Goal: Find specific page/section: Find specific page/section

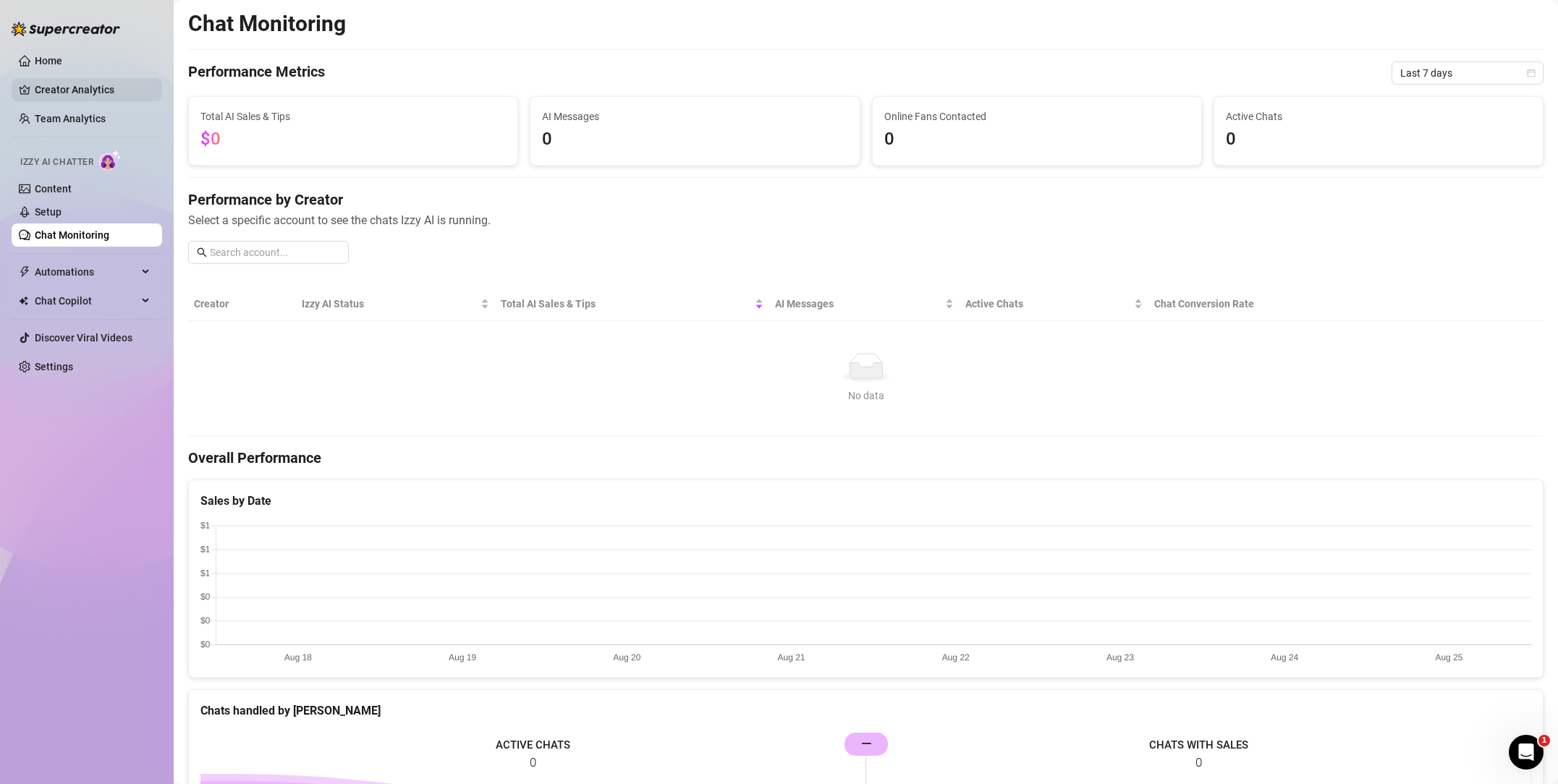
click at [101, 90] on link "Creator Analytics" at bounding box center [92, 90] width 116 height 23
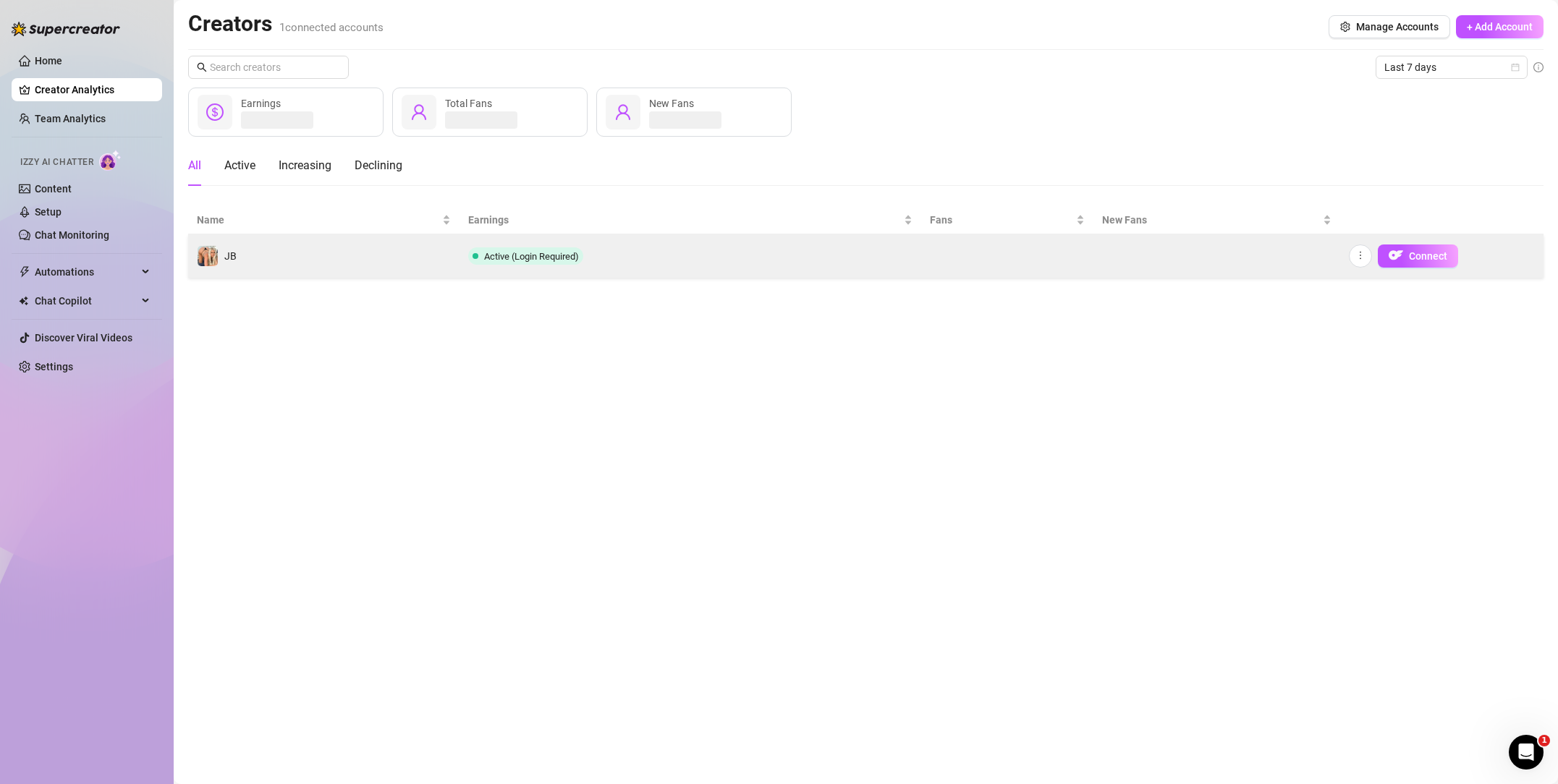
click at [522, 255] on span "Active (Login Required)" at bounding box center [531, 256] width 94 height 11
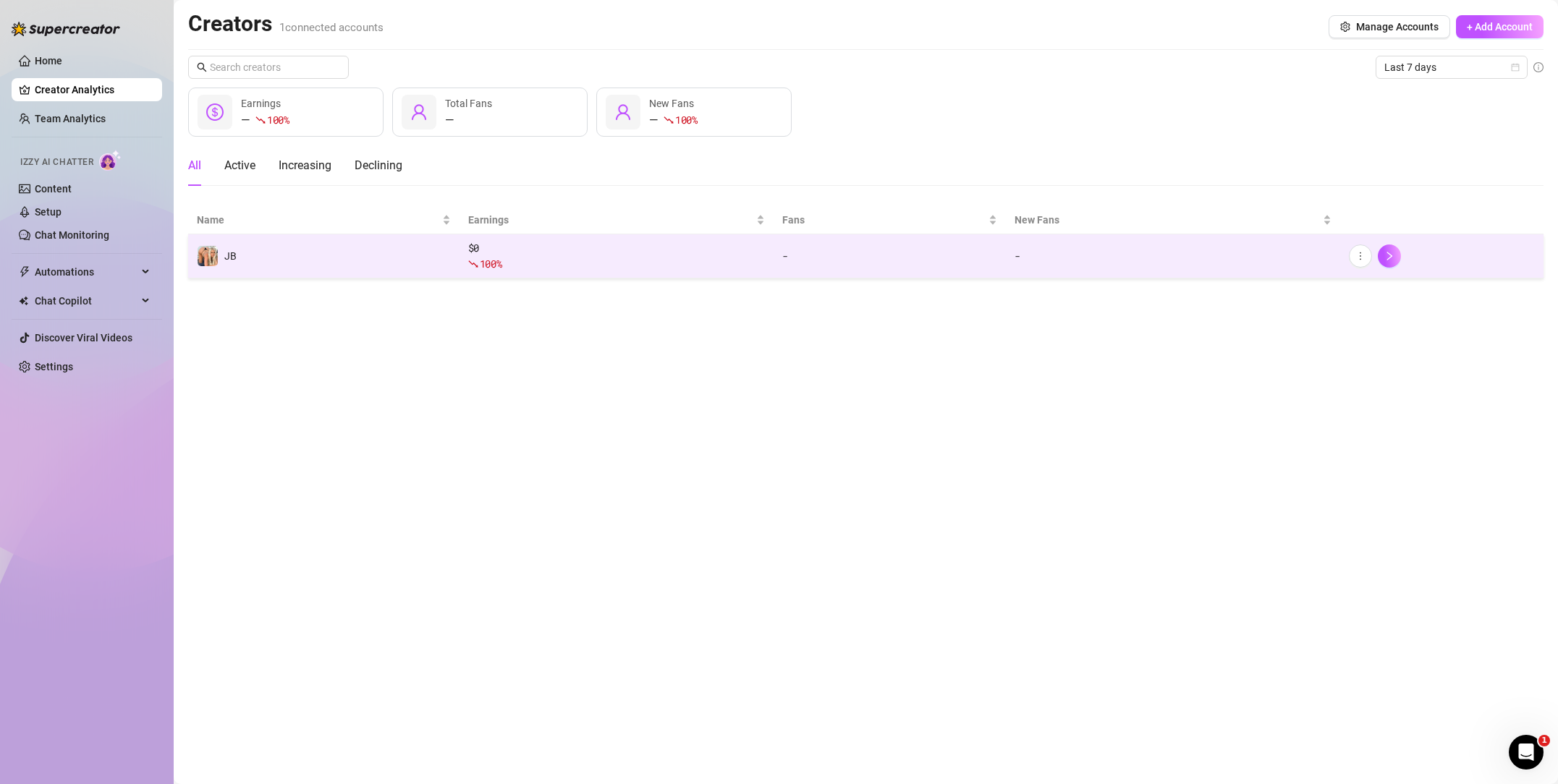
click at [400, 263] on td "JB" at bounding box center [324, 256] width 271 height 44
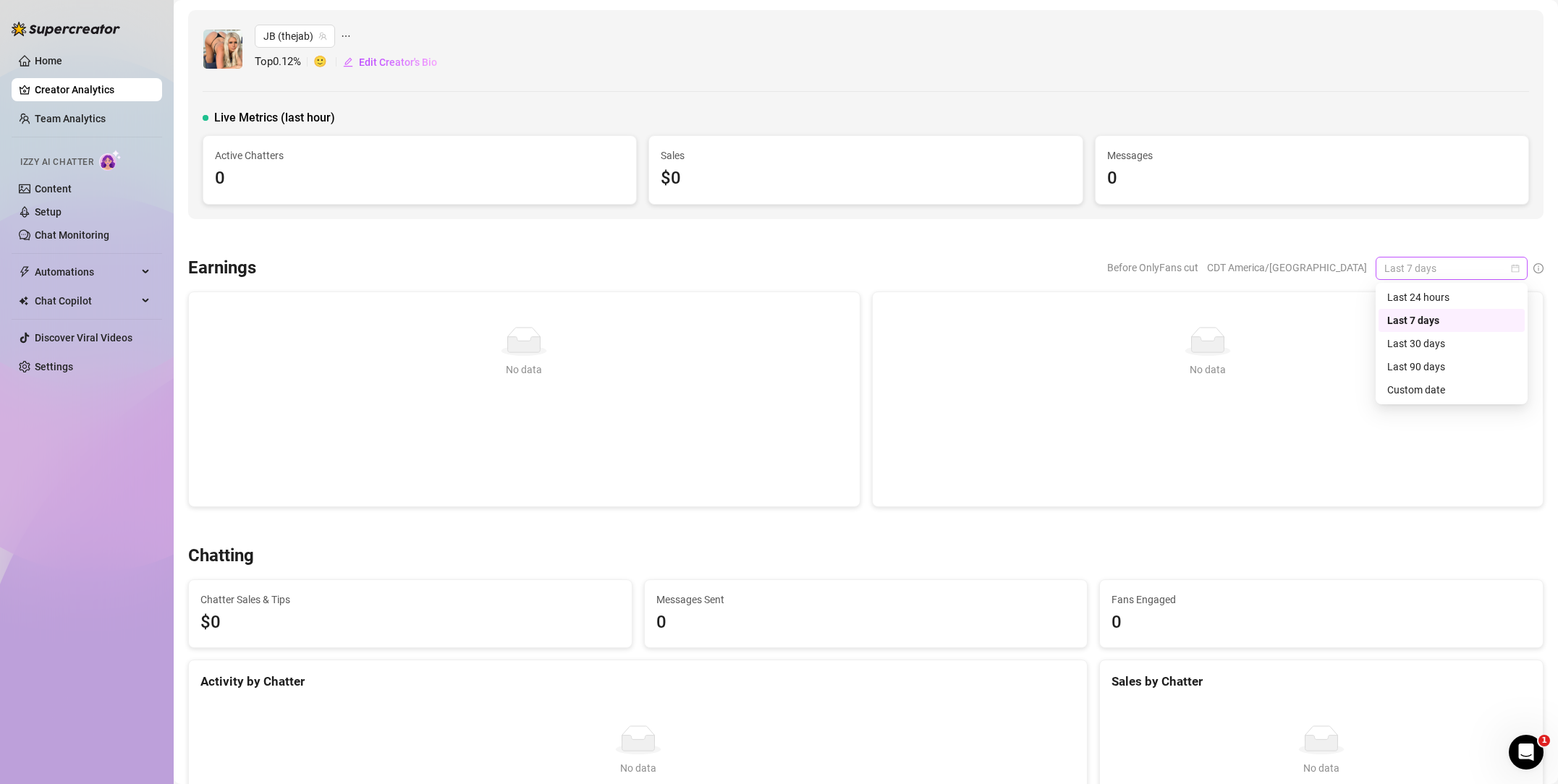
click at [1436, 264] on span "Last 7 days" at bounding box center [1452, 269] width 135 height 22
click at [1420, 370] on div "Last 90 days" at bounding box center [1452, 367] width 129 height 16
